Goal: Transaction & Acquisition: Purchase product/service

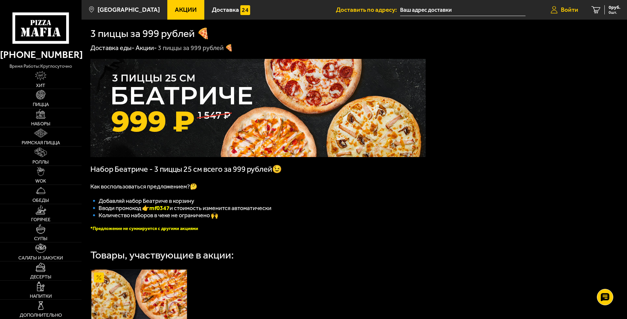
click at [568, 9] on span "Войти" at bounding box center [569, 10] width 17 height 6
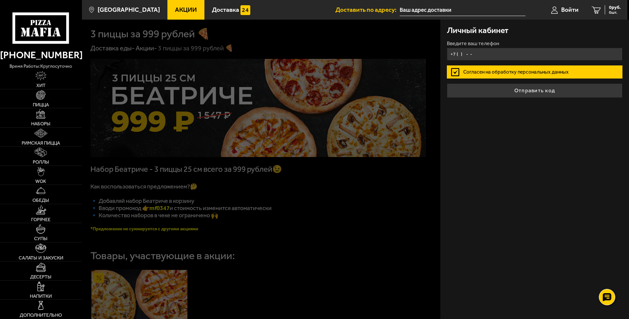
click at [460, 55] on input "+7 ( ) - -" at bounding box center [535, 54] width 176 height 13
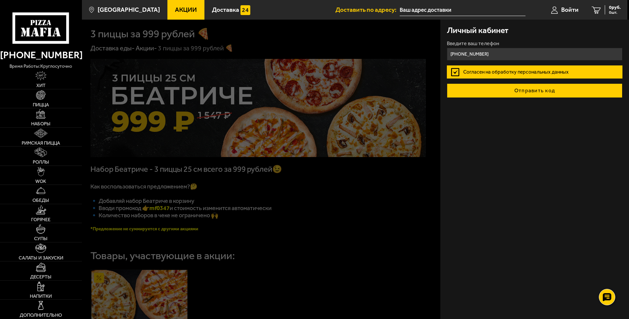
type input "[PHONE_NUMBER]"
click at [512, 93] on button "Отправить код" at bounding box center [535, 91] width 176 height 14
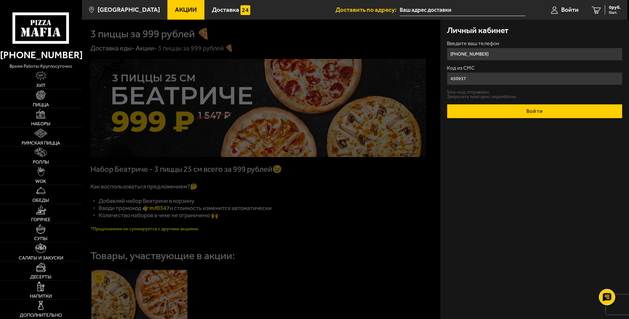
type input "450937"
click at [543, 111] on button "Войти" at bounding box center [535, 111] width 176 height 14
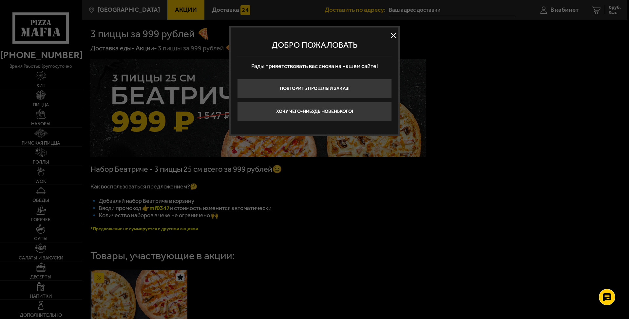
click at [393, 34] on button at bounding box center [393, 36] width 10 height 10
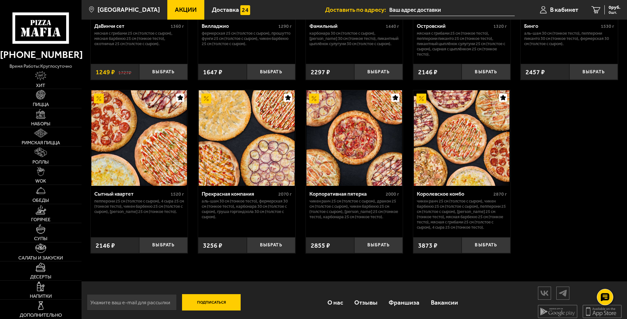
scroll to position [615, 0]
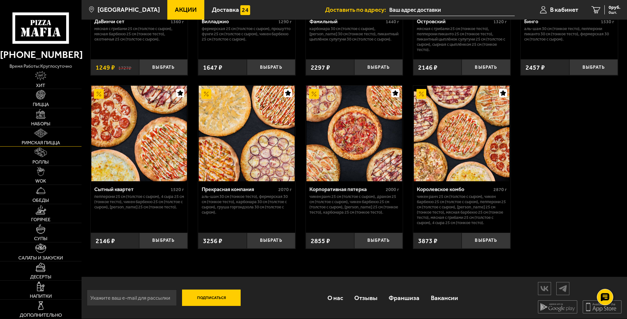
click at [50, 142] on span "Римская пицца" at bounding box center [41, 143] width 38 height 5
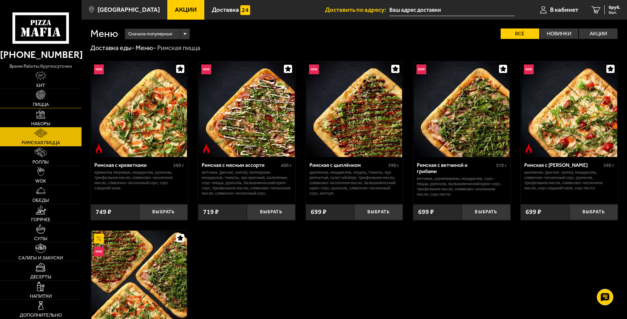
click at [41, 95] on img at bounding box center [40, 94] width 9 height 9
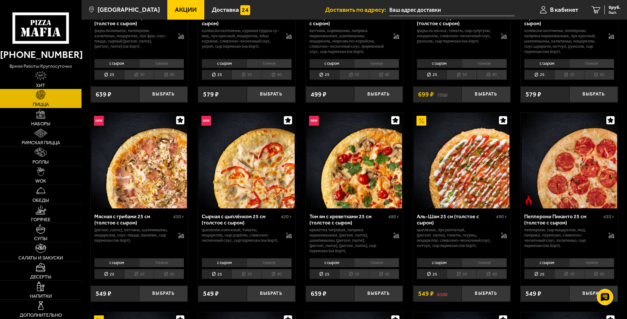
scroll to position [164, 0]
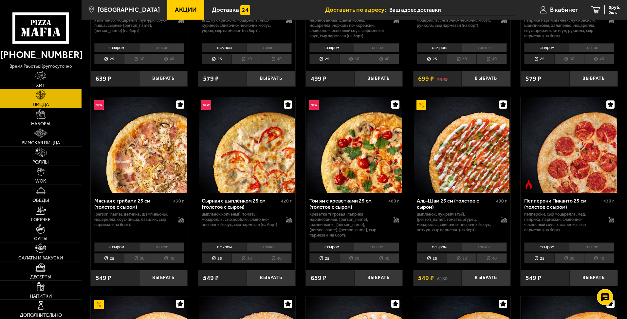
click at [491, 256] on li "40" at bounding box center [492, 259] width 30 height 10
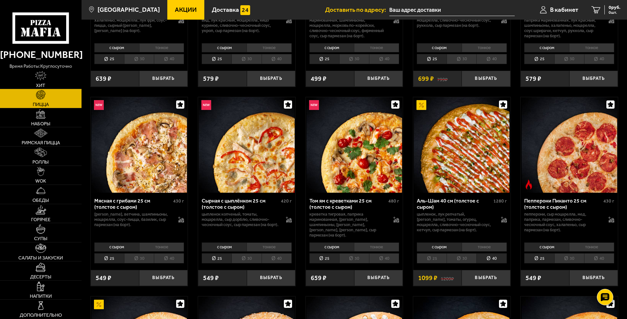
click at [487, 243] on li "тонкое" at bounding box center [484, 247] width 45 height 9
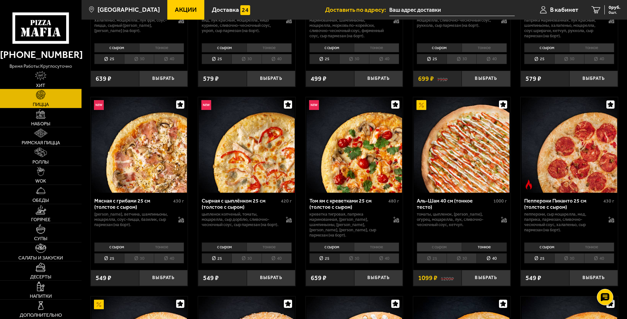
click at [439, 243] on li "с сыром" at bounding box center [439, 247] width 45 height 9
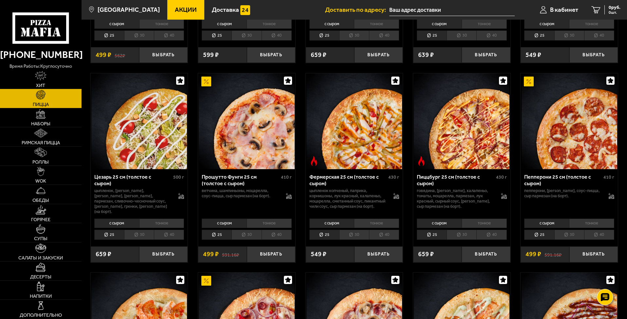
scroll to position [590, 0]
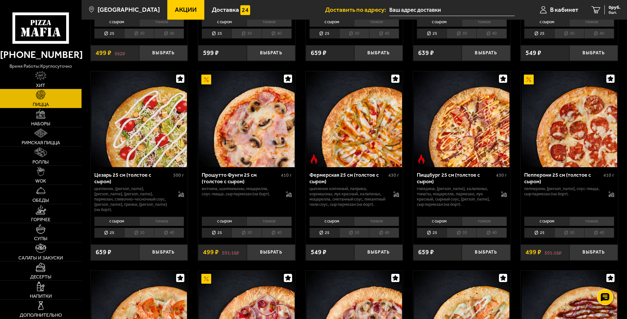
click at [500, 236] on li "40" at bounding box center [599, 233] width 30 height 10
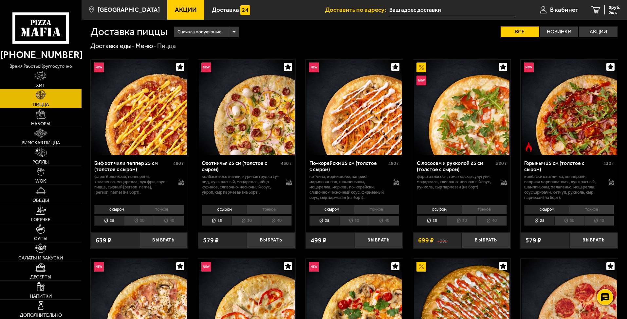
scroll to position [0, 0]
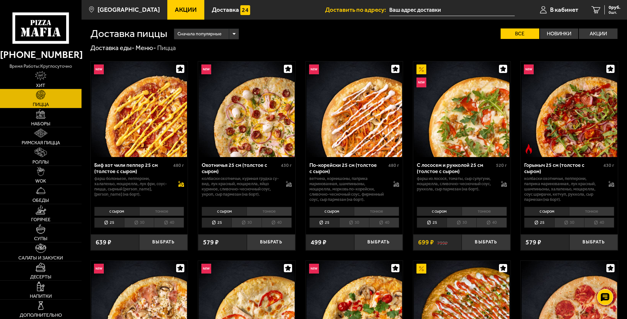
click at [181, 187] on icon at bounding box center [181, 184] width 6 height 6
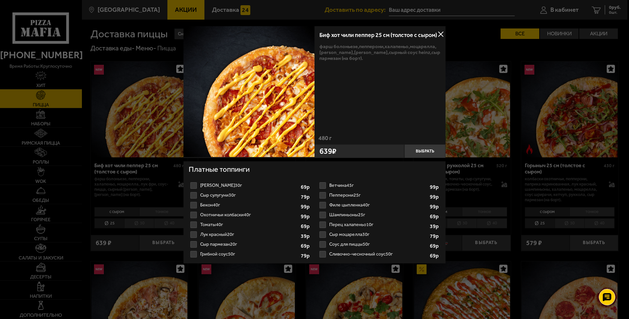
click at [442, 33] on button at bounding box center [441, 34] width 10 height 10
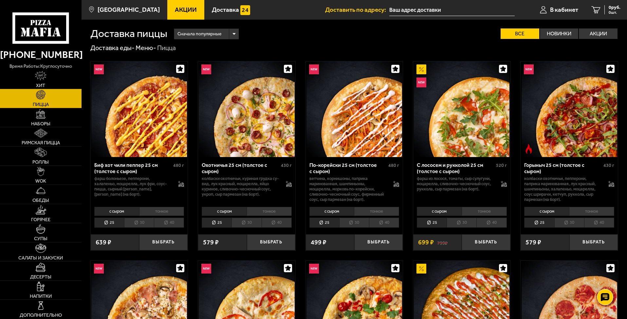
click at [169, 224] on li "40" at bounding box center [169, 223] width 30 height 10
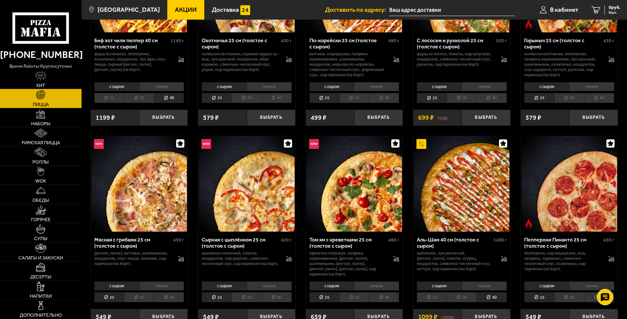
scroll to position [131, 0]
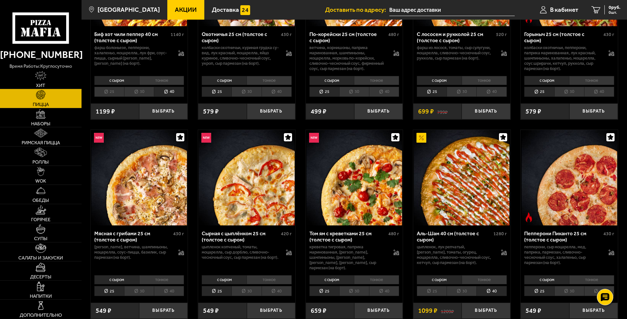
click at [283, 289] on li "40" at bounding box center [277, 291] width 30 height 10
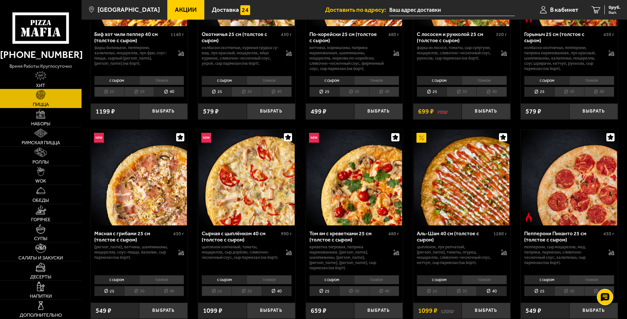
click at [500, 287] on li "40" at bounding box center [599, 291] width 30 height 10
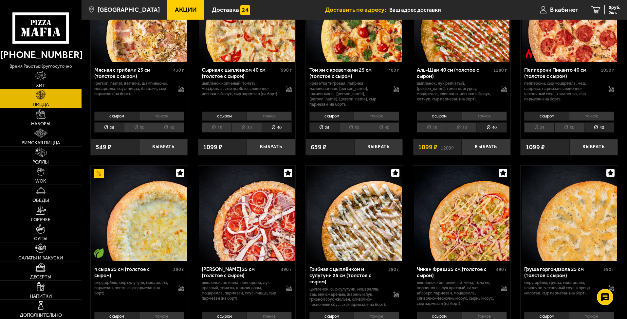
scroll to position [328, 0]
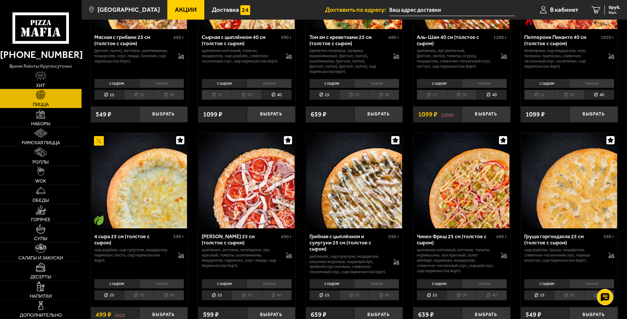
click at [492, 300] on li "40" at bounding box center [492, 296] width 30 height 10
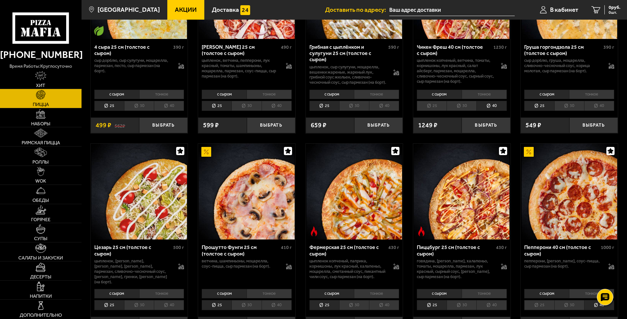
scroll to position [524, 0]
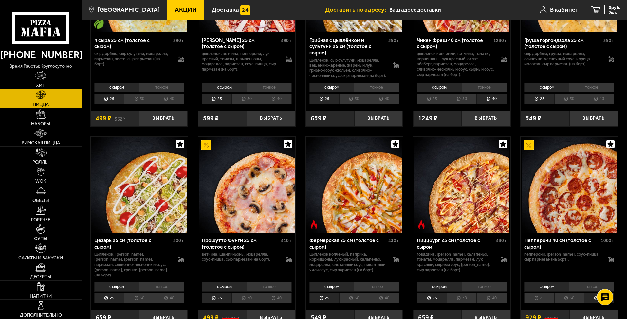
click at [493, 302] on li "40" at bounding box center [492, 299] width 30 height 10
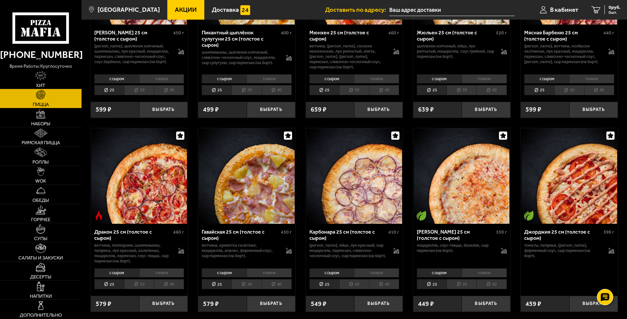
scroll to position [1146, 0]
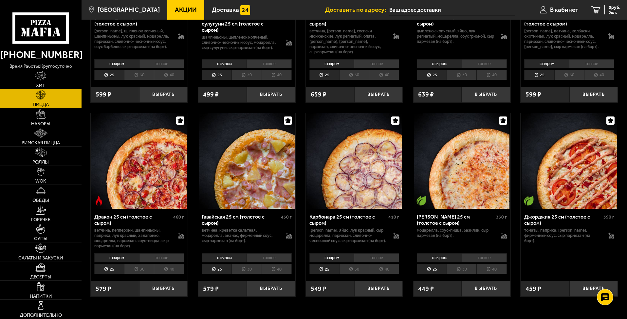
click at [385, 275] on li "40" at bounding box center [384, 269] width 30 height 10
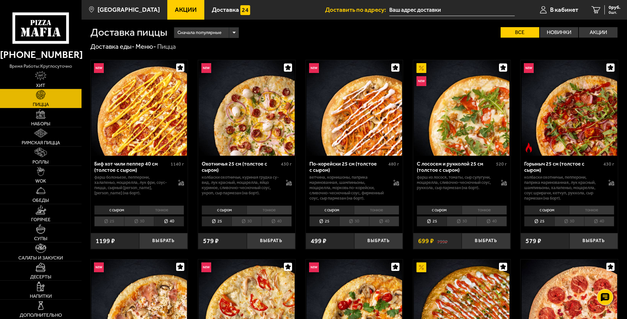
scroll to position [0, 0]
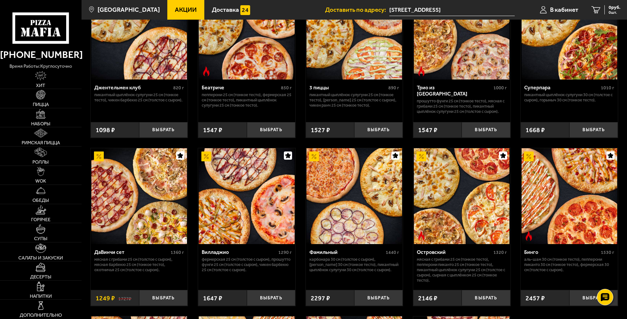
scroll to position [393, 0]
